Goal: Information Seeking & Learning: Find specific fact

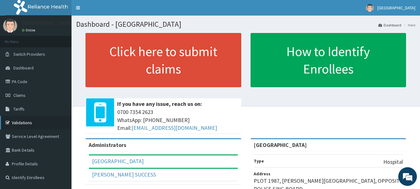
click at [53, 118] on link "Validations" at bounding box center [36, 123] width 72 height 14
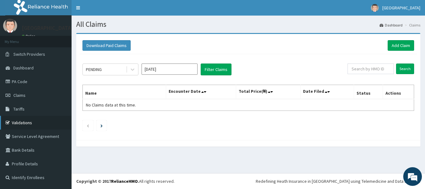
click at [32, 119] on link "Validations" at bounding box center [36, 123] width 72 height 14
click at [43, 110] on link "Tariffs" at bounding box center [36, 109] width 72 height 14
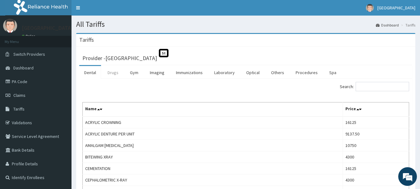
click at [117, 76] on link "Drugs" at bounding box center [113, 72] width 21 height 13
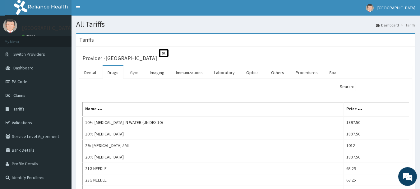
click at [130, 70] on link "Gym" at bounding box center [134, 72] width 18 height 13
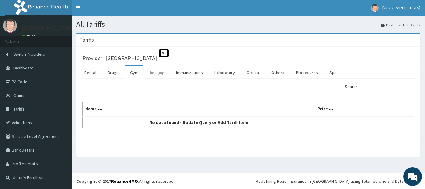
click at [155, 71] on link "Imaging" at bounding box center [157, 72] width 25 height 13
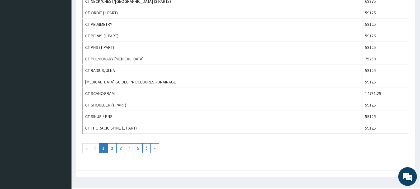
scroll to position [560, 0]
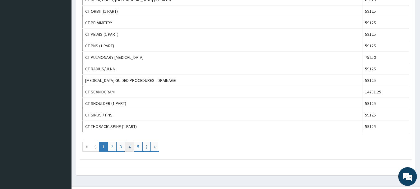
click at [126, 148] on link "4" at bounding box center [129, 147] width 9 height 10
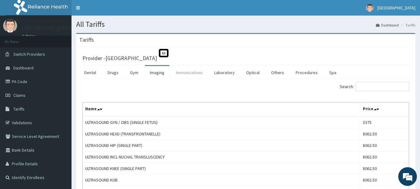
click at [190, 71] on link "Immunizations" at bounding box center [189, 72] width 37 height 13
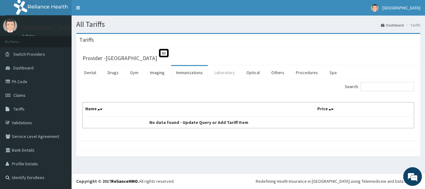
click at [232, 72] on link "Laboratory" at bounding box center [224, 72] width 30 height 13
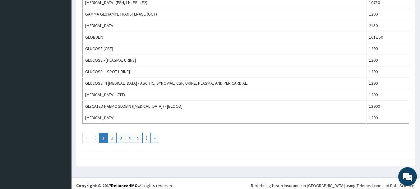
scroll to position [573, 0]
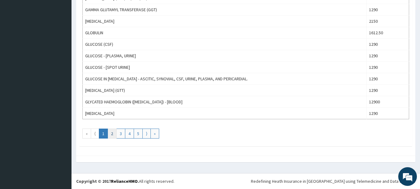
click at [115, 136] on link "2" at bounding box center [112, 133] width 9 height 10
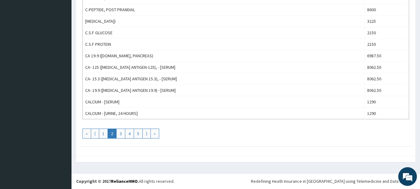
click at [119, 131] on link "3" at bounding box center [120, 133] width 9 height 10
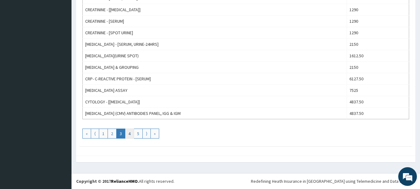
click at [128, 137] on link "4" at bounding box center [129, 133] width 9 height 10
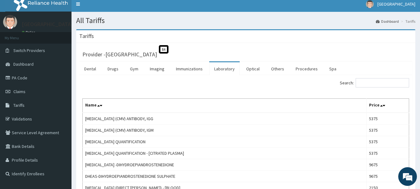
scroll to position [0, 0]
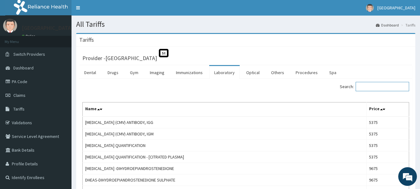
click at [377, 88] on input "Search:" at bounding box center [383, 86] width 54 height 9
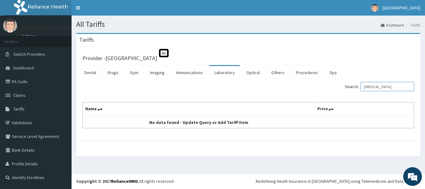
click at [400, 86] on input "full blood count" at bounding box center [388, 86] width 54 height 9
type input "f"
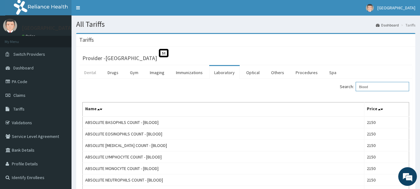
type input "Blood"
click at [94, 70] on link "Dental" at bounding box center [90, 72] width 22 height 13
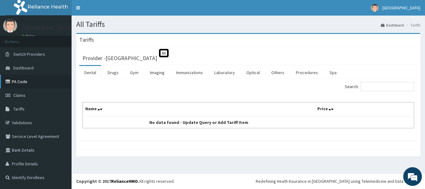
click at [40, 79] on link "PA Code" at bounding box center [36, 82] width 72 height 14
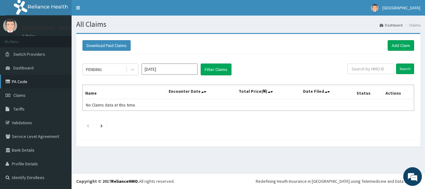
click at [36, 85] on link "PA Code" at bounding box center [36, 82] width 72 height 14
